Goal: Communication & Community: Answer question/provide support

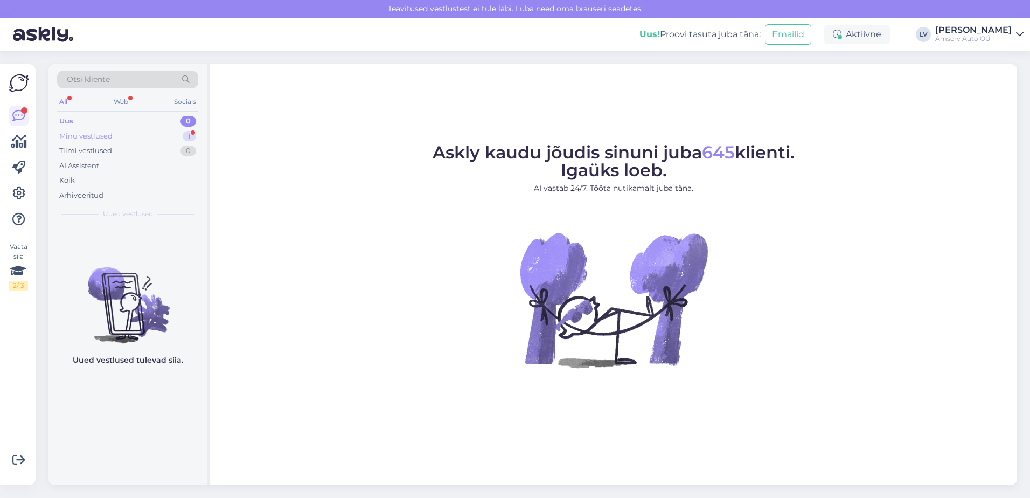
click at [173, 139] on div "Minu vestlused 1" at bounding box center [127, 136] width 141 height 15
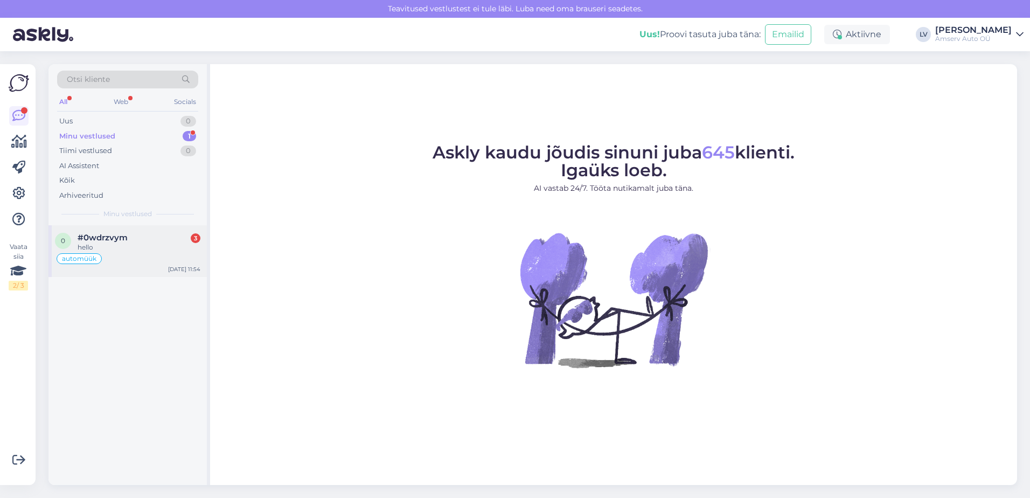
click at [117, 239] on span "#0wdrzvym" at bounding box center [103, 238] width 50 height 10
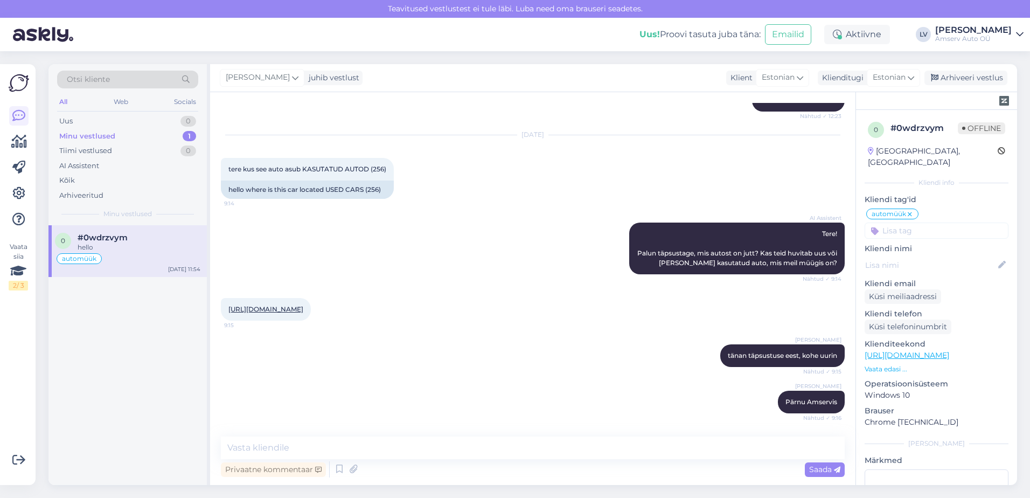
scroll to position [1064, 0]
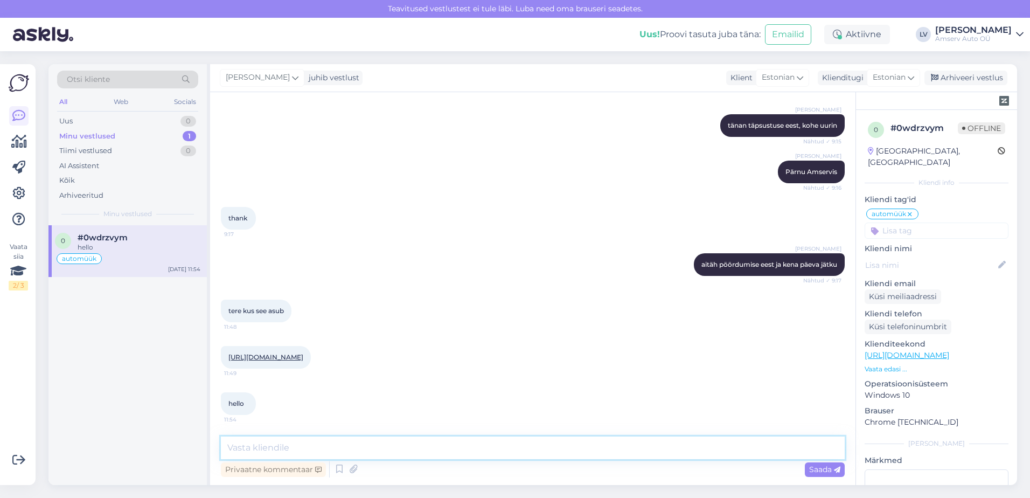
click at [367, 450] on textarea at bounding box center [533, 447] width 624 height 23
type textarea "Tere"
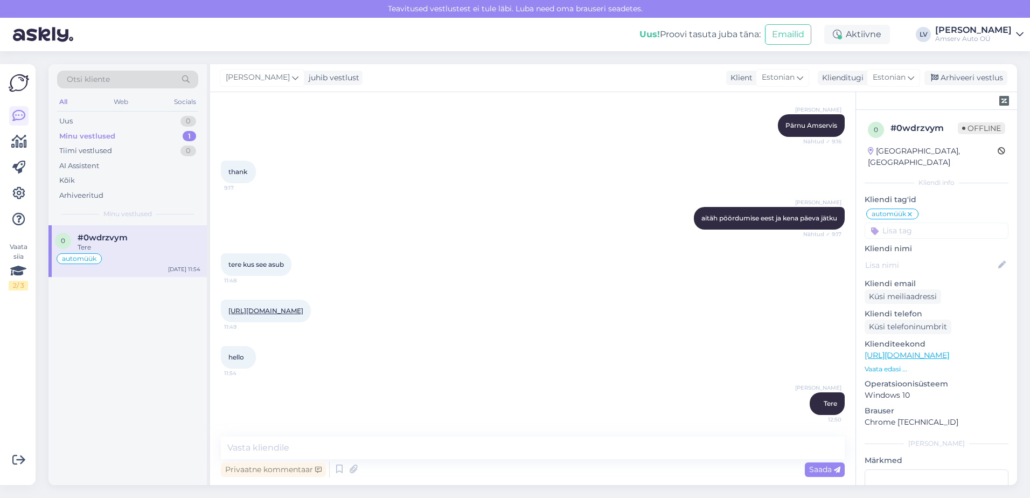
click at [271, 306] on link "[URL][DOMAIN_NAME]" at bounding box center [265, 310] width 75 height 8
drag, startPoint x: 329, startPoint y: 445, endPoint x: 457, endPoint y: 418, distance: 131.5
click at [334, 445] on textarea at bounding box center [533, 447] width 624 height 23
type textarea "See sõiduk asub Järve Amservis"
drag, startPoint x: 812, startPoint y: 466, endPoint x: 829, endPoint y: 468, distance: 17.3
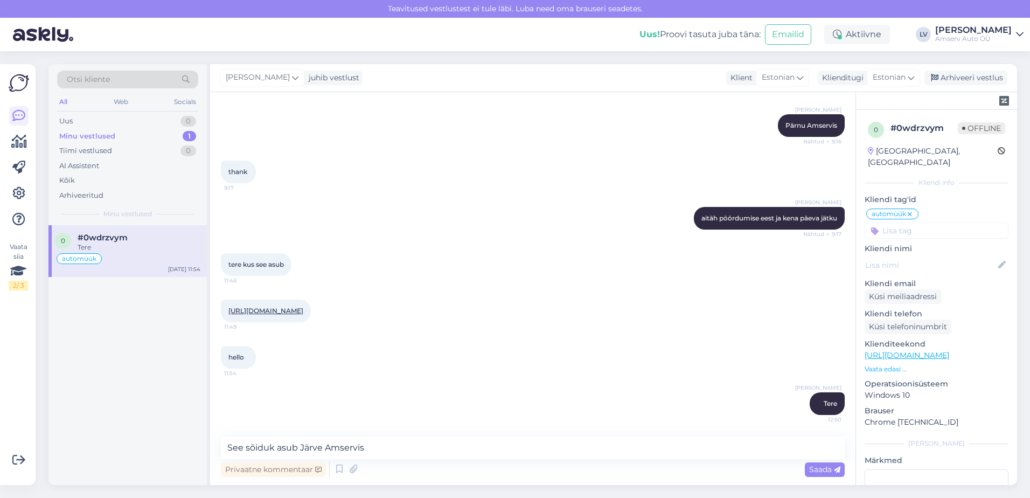
click at [814, 466] on span "Saada" at bounding box center [824, 469] width 31 height 10
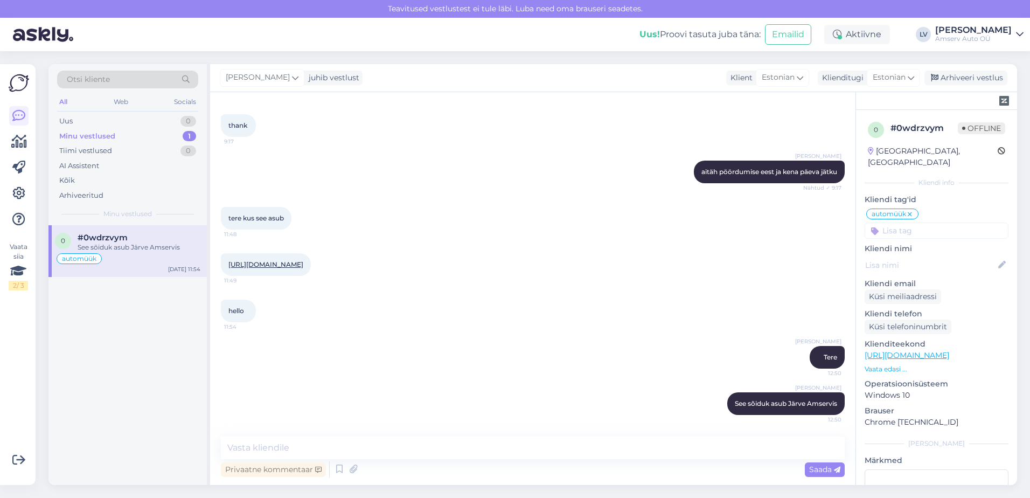
click at [247, 260] on div "[URL][DOMAIN_NAME] 11:49" at bounding box center [266, 264] width 90 height 23
click at [253, 263] on link "[URL][DOMAIN_NAME]" at bounding box center [265, 264] width 75 height 8
